Goal: Find contact information: Find contact information

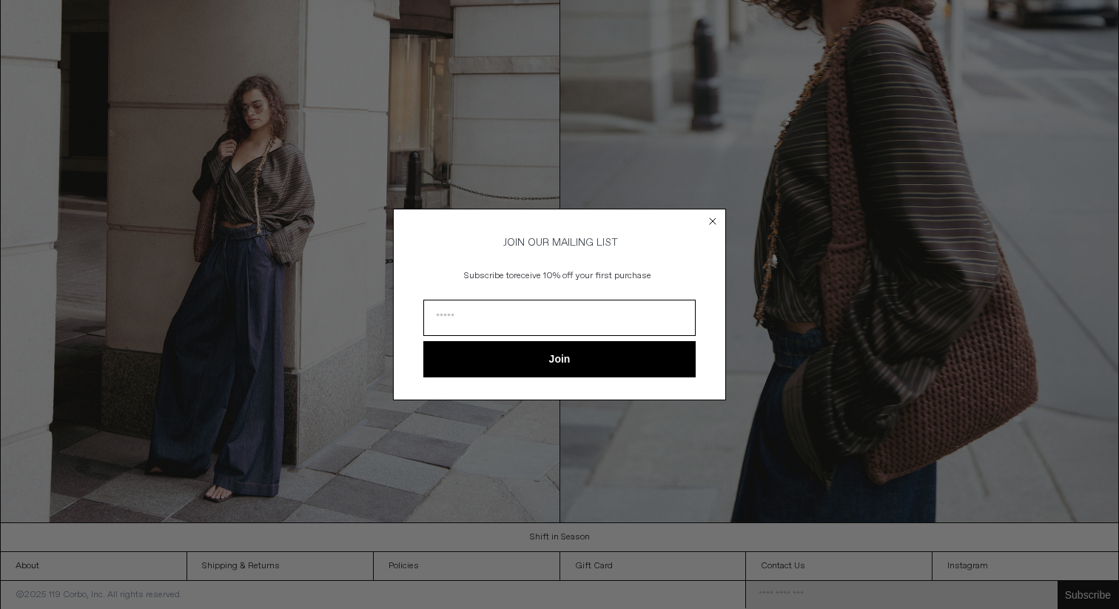
click at [716, 224] on circle "Close dialog" at bounding box center [713, 222] width 14 height 14
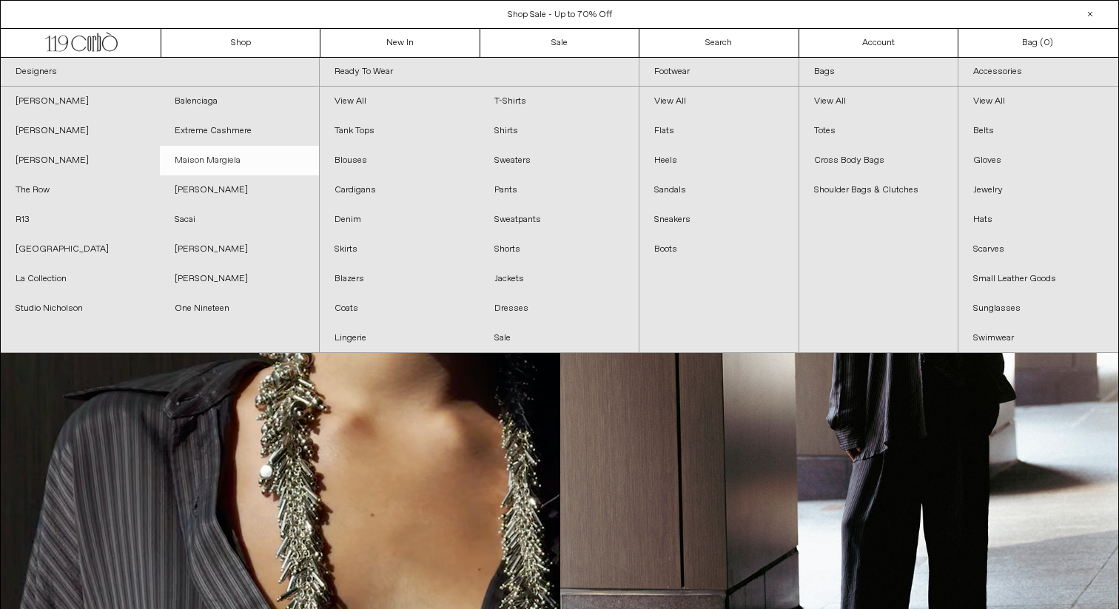
click at [207, 161] on link "Maison Margiela" at bounding box center [239, 161] width 159 height 30
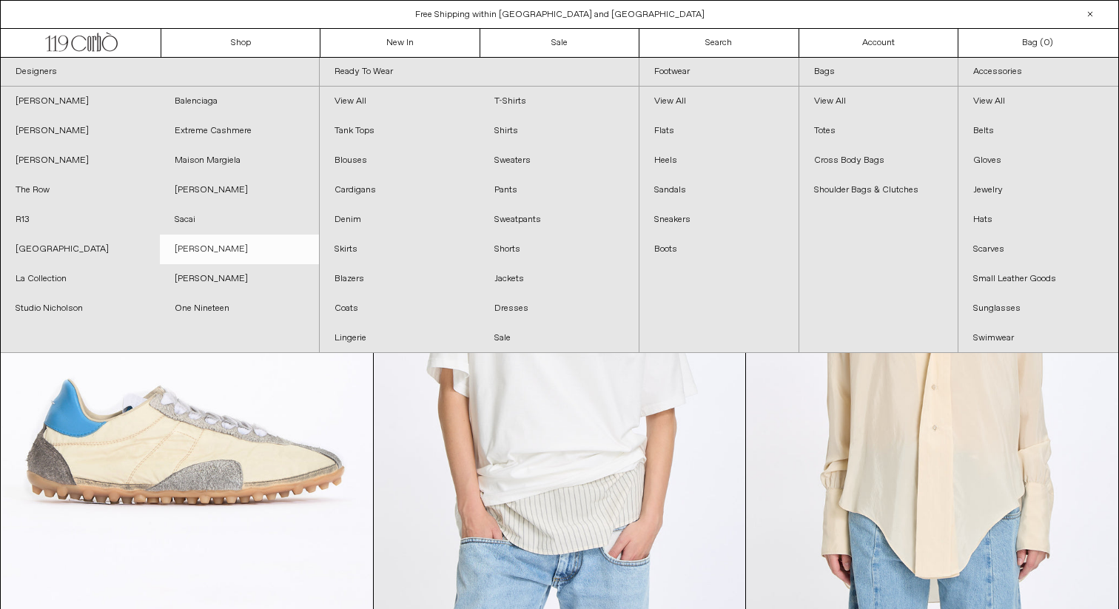
click at [209, 249] on link "[PERSON_NAME]" at bounding box center [239, 250] width 159 height 30
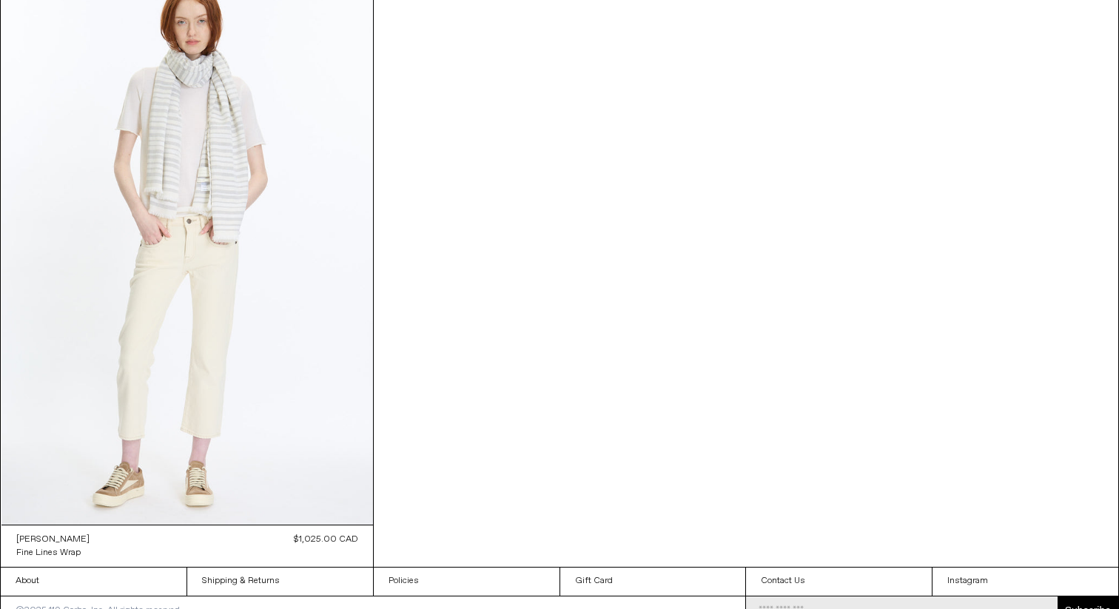
scroll to position [7382, 0]
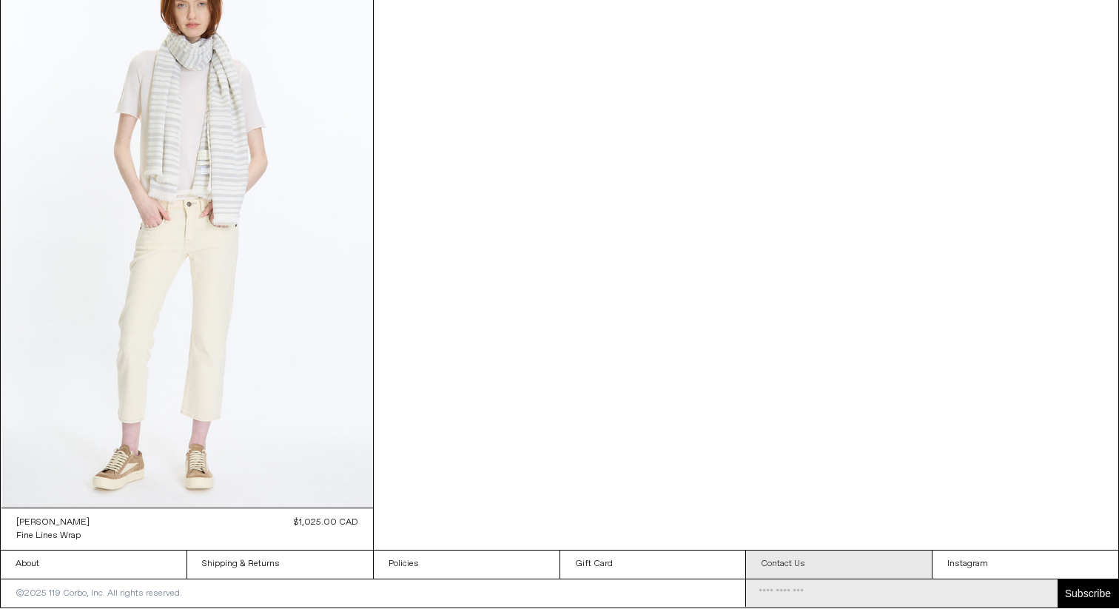
click at [797, 551] on link "Contact Us" at bounding box center [839, 565] width 186 height 28
